Goal: Task Accomplishment & Management: Manage account settings

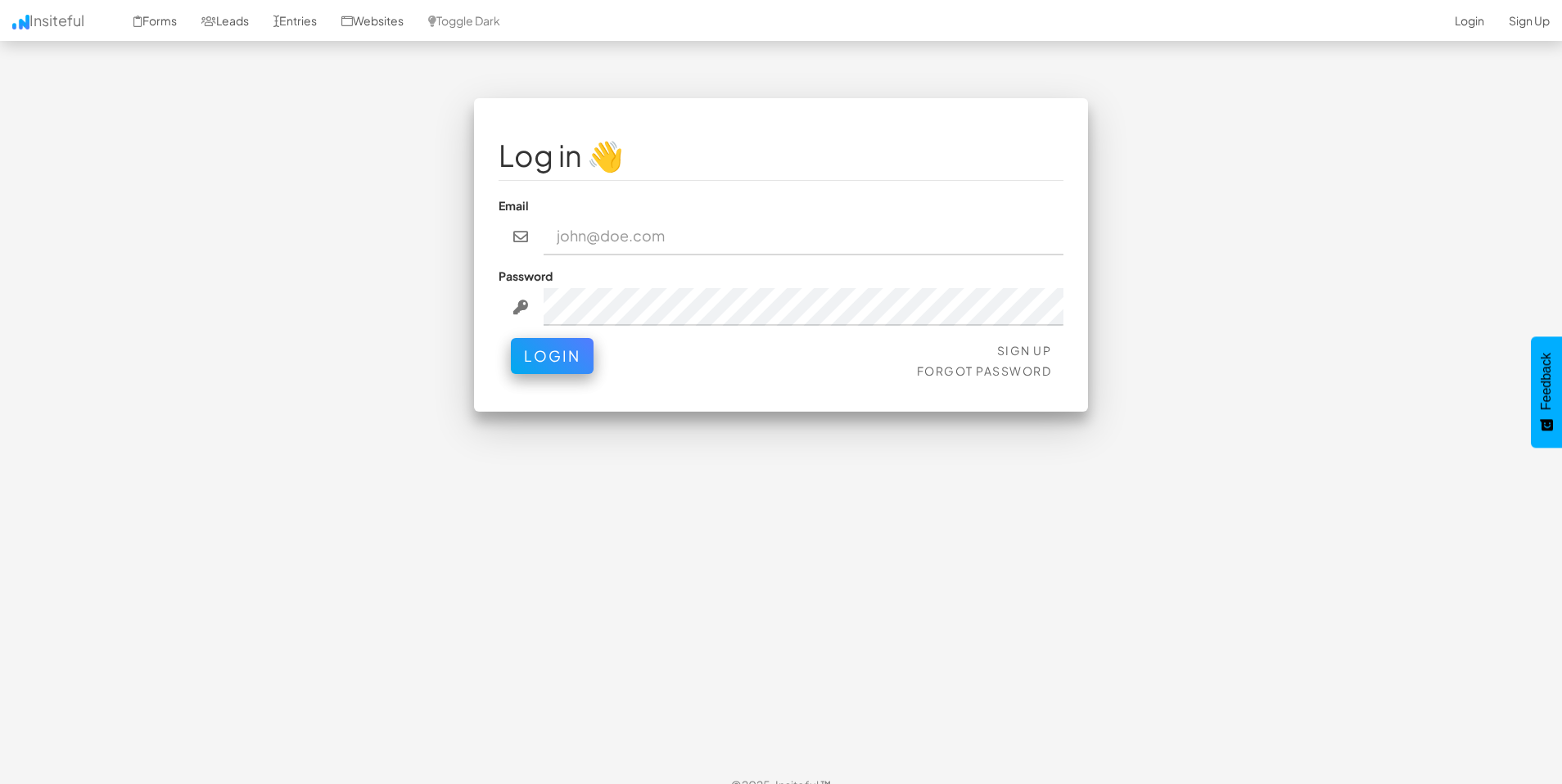
click at [761, 233] on input "email" at bounding box center [804, 237] width 521 height 38
type input "[EMAIL_ADDRESS][DOMAIN_NAME]"
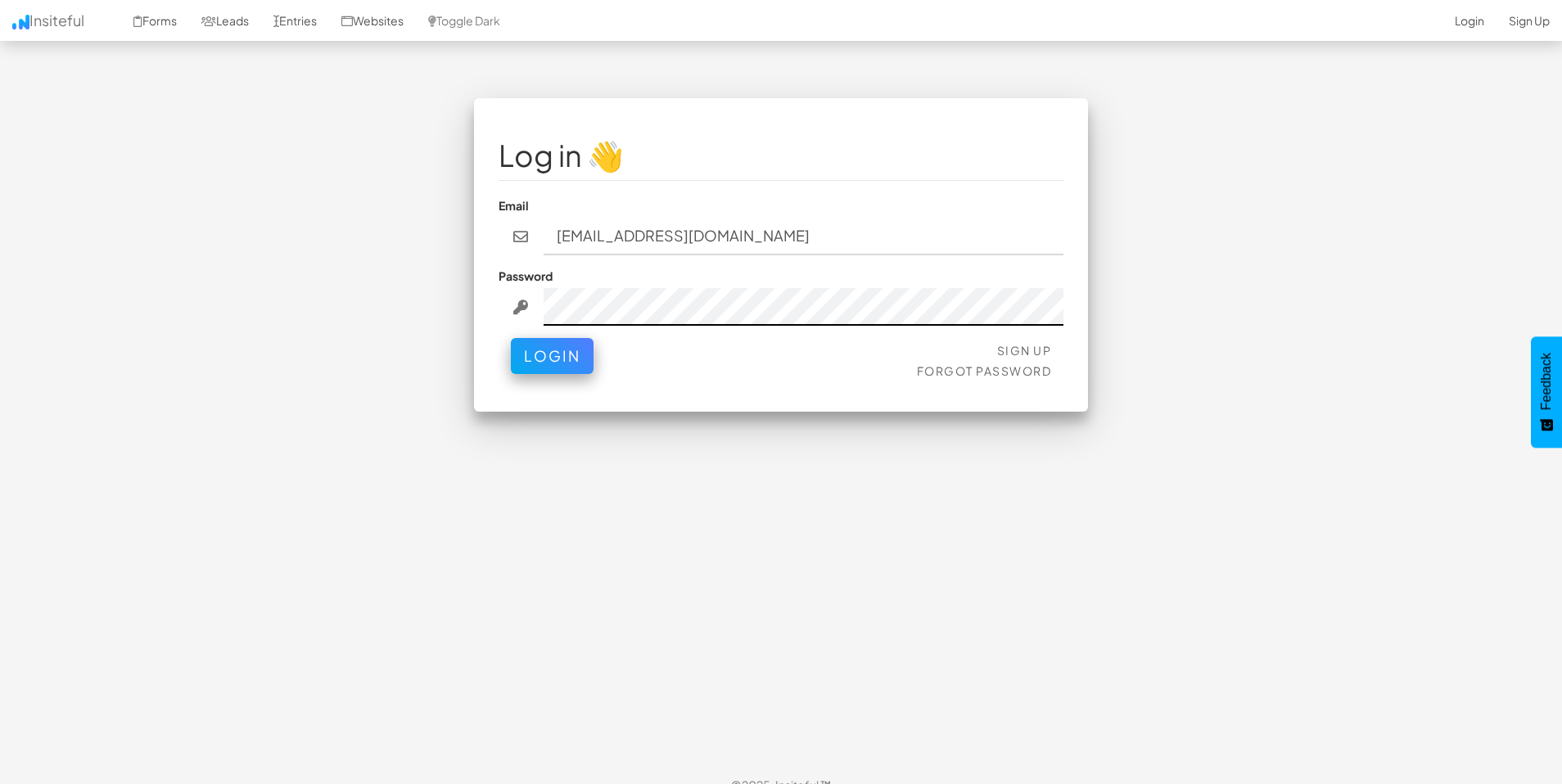
click at [510, 338] on button "Login" at bounding box center [552, 356] width 83 height 36
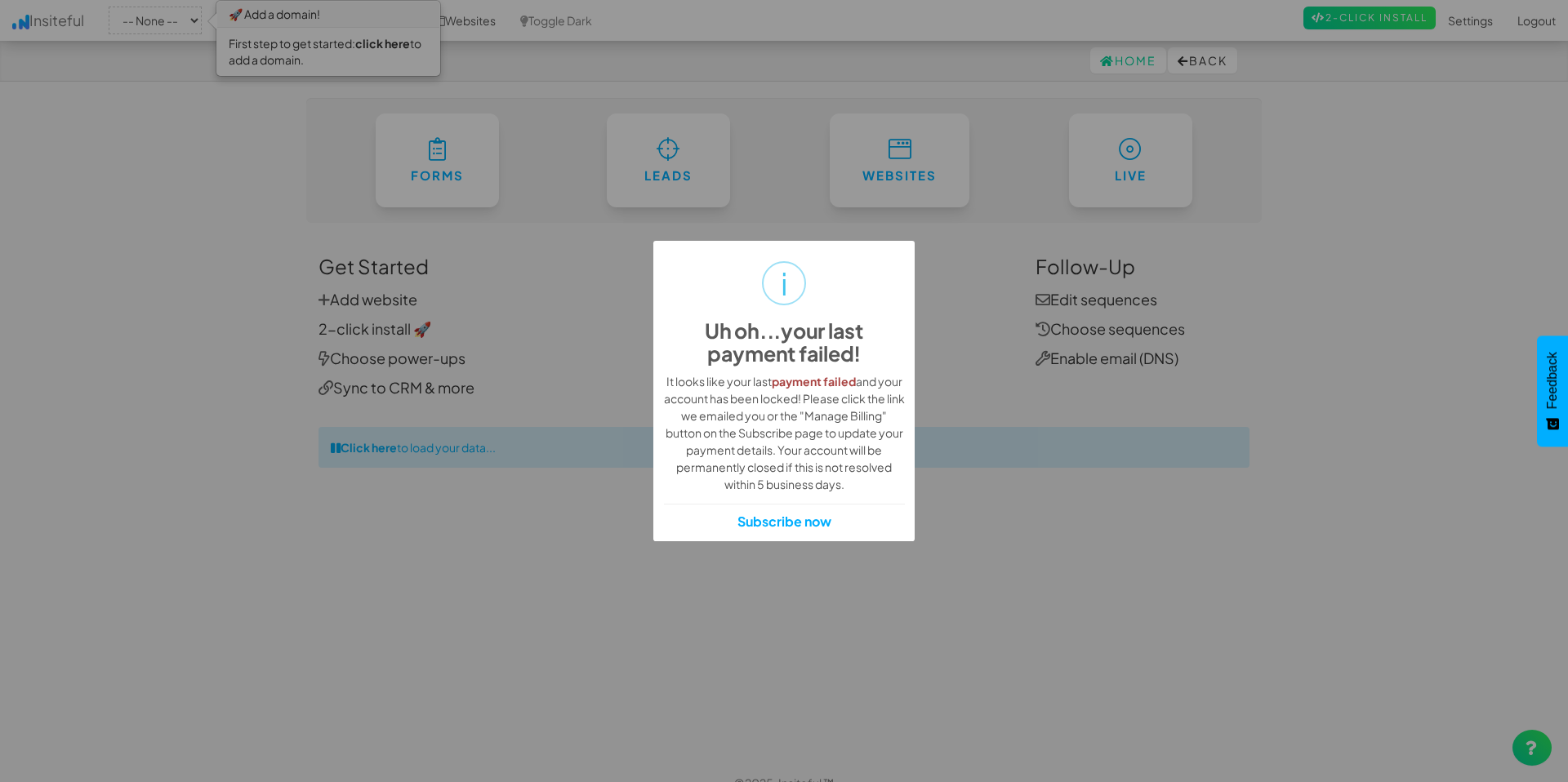
click at [994, 484] on div "i Uh oh...your last payment failed! × It looks like your last payment failed an…" at bounding box center [784, 391] width 1568 height 782
click at [976, 408] on div "i Uh oh...your last payment failed! × It looks like your last payment failed an…" at bounding box center [784, 391] width 1568 height 782
click at [859, 441] on div "It looks like your last payment failed and your account has been locked! Please…" at bounding box center [784, 433] width 241 height 120
click at [987, 343] on div "i Uh oh...your last payment failed! × It looks like your last payment failed an…" at bounding box center [784, 391] width 1568 height 782
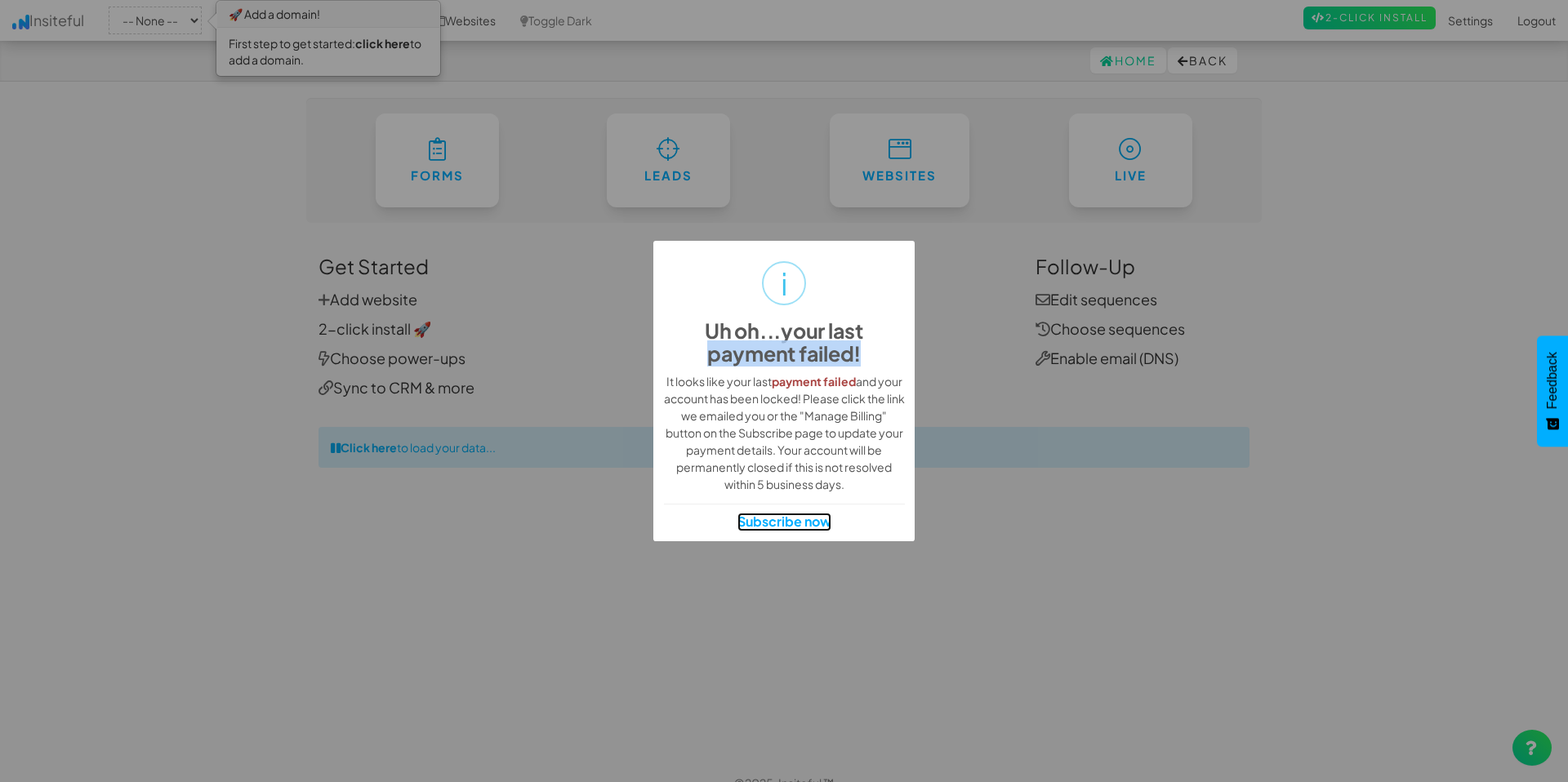
click at [780, 520] on link "Subscribe now" at bounding box center [784, 522] width 94 height 19
click at [996, 385] on div "i Uh oh...your last payment failed! × It looks like your last payment failed an…" at bounding box center [784, 391] width 1568 height 782
click at [769, 373] on div "It looks like your last payment failed and your account has been locked! Please…" at bounding box center [784, 433] width 241 height 120
